Goal: Task Accomplishment & Management: Complete application form

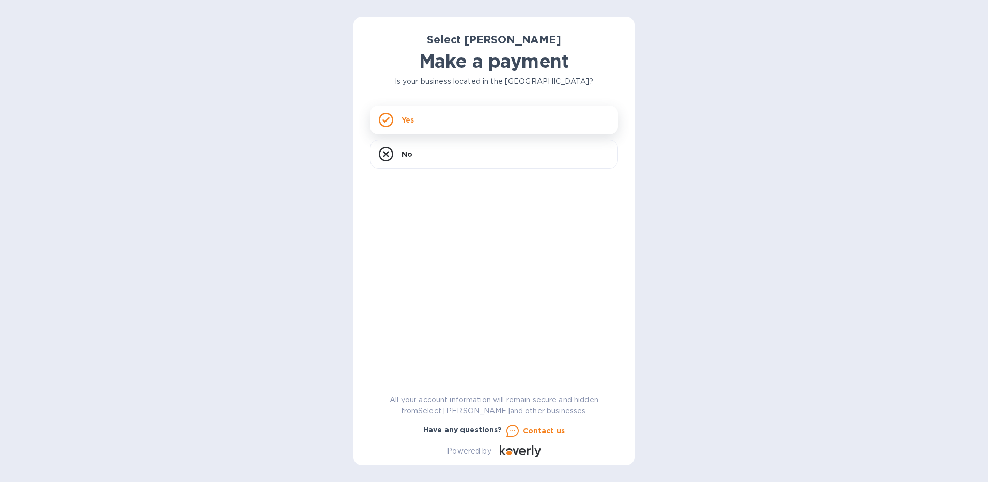
click at [429, 120] on div "Yes" at bounding box center [494, 119] width 248 height 29
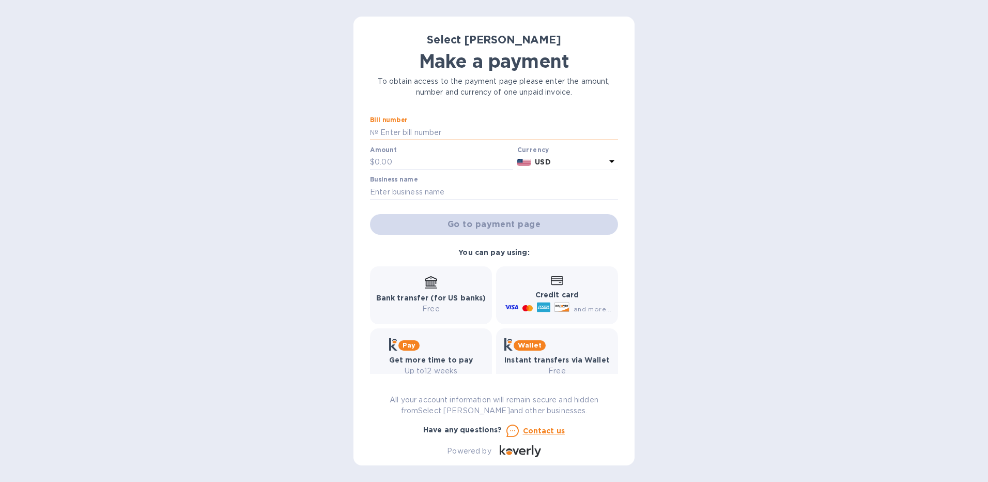
click at [442, 132] on input "text" at bounding box center [498, 133] width 240 height 16
type input "SS-264025"
click at [396, 161] on input "text" at bounding box center [444, 163] width 139 height 16
type input "440.52"
click at [408, 193] on input "text" at bounding box center [494, 192] width 248 height 16
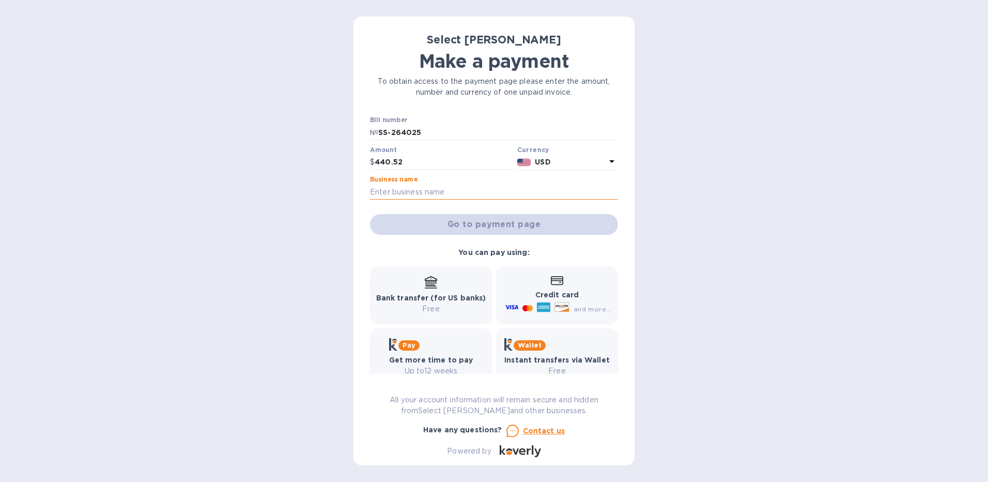
type input "[PERSON_NAME] Pub"
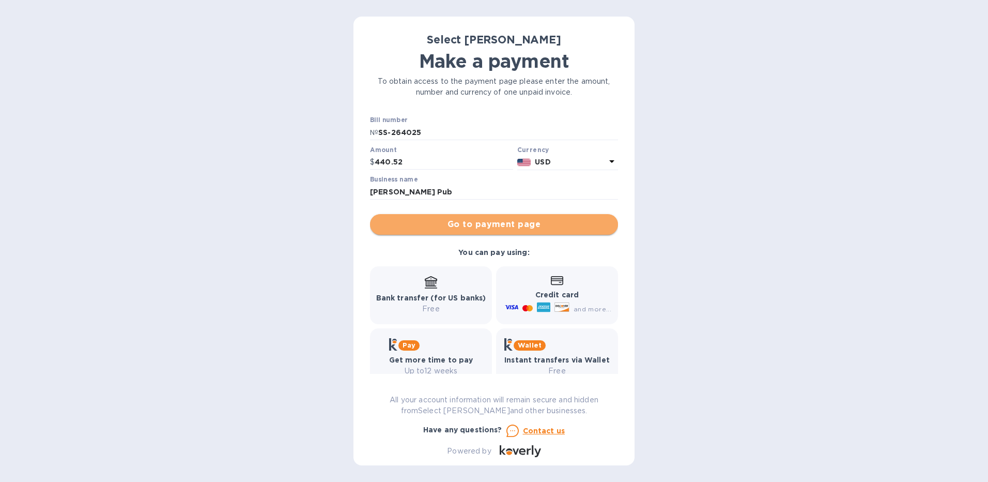
click at [499, 223] on span "Go to payment page" at bounding box center [494, 224] width 232 height 12
